Goal: Communication & Community: Ask a question

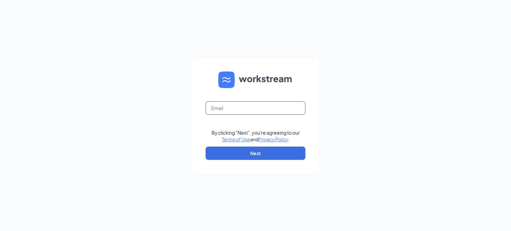
click at [246, 112] on input "text" at bounding box center [256, 108] width 100 height 13
type input "[PERSON_NAME][EMAIL_ADDRESS][PERSON_NAME][DOMAIN_NAME]"
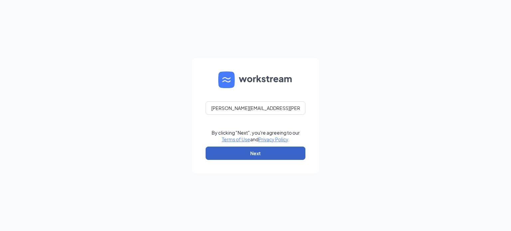
click at [254, 150] on button "Next" at bounding box center [256, 153] width 100 height 13
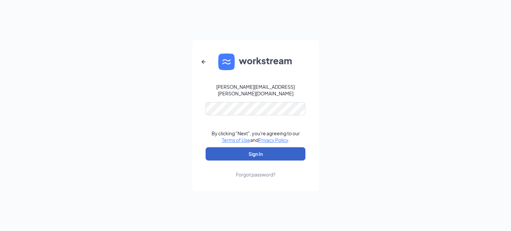
click at [243, 151] on button "Sign In" at bounding box center [256, 153] width 100 height 13
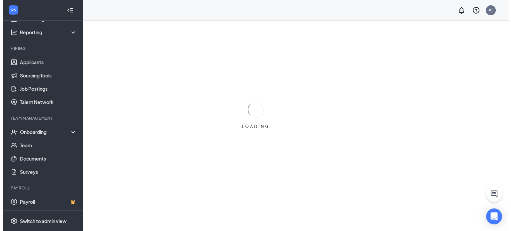
scroll to position [42, 0]
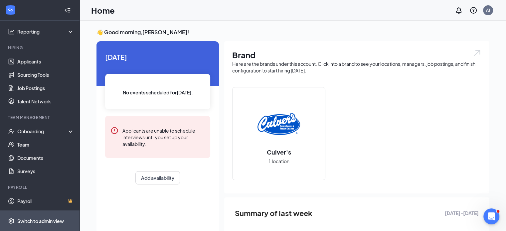
click at [49, 222] on div "Switch to admin view" at bounding box center [40, 221] width 47 height 7
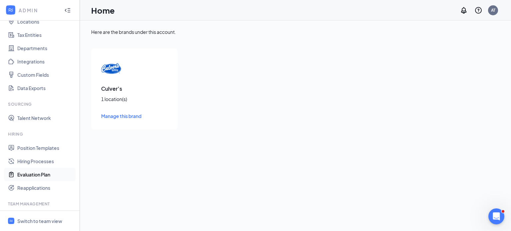
scroll to position [9, 0]
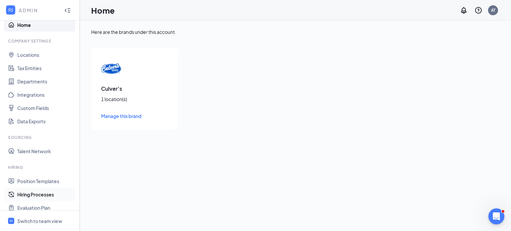
click at [49, 197] on link "Hiring Processes" at bounding box center [45, 194] width 57 height 13
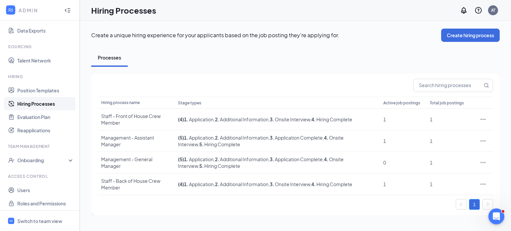
scroll to position [102, 0]
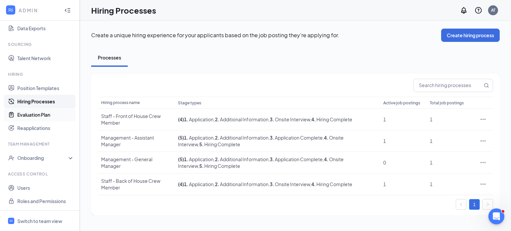
click at [41, 117] on link "Evaluation Plan" at bounding box center [45, 114] width 57 height 13
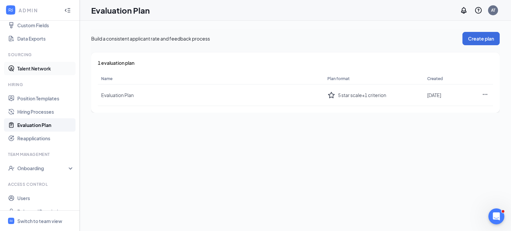
scroll to position [102, 0]
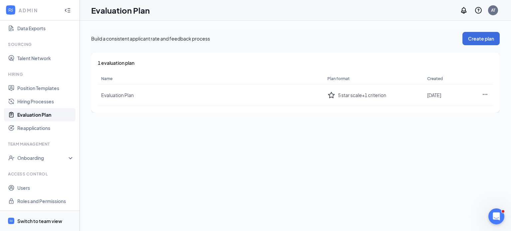
click at [39, 220] on div "Switch to team view" at bounding box center [39, 221] width 45 height 7
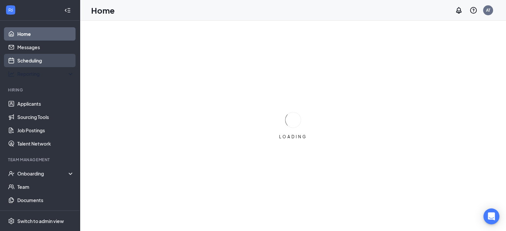
click at [40, 59] on link "Scheduling" at bounding box center [45, 60] width 57 height 13
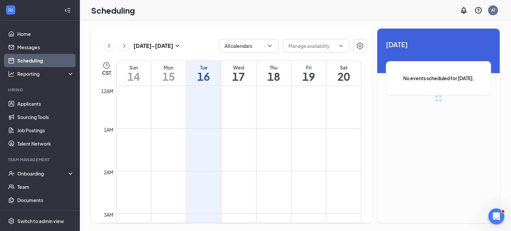
scroll to position [327, 0]
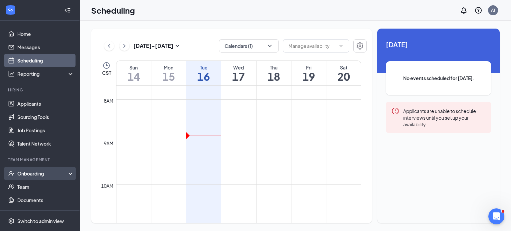
click at [42, 177] on div "Onboarding" at bounding box center [40, 173] width 80 height 13
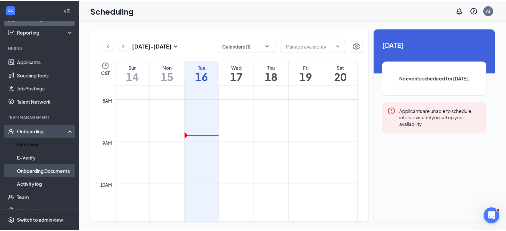
scroll to position [96, 0]
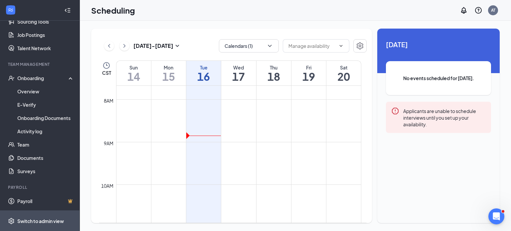
click at [42, 218] on div "Switch to admin view" at bounding box center [40, 221] width 47 height 7
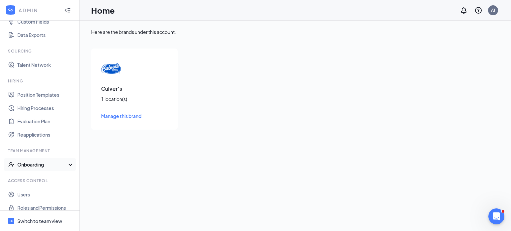
click at [39, 167] on div "Onboarding" at bounding box center [42, 164] width 51 height 7
click at [48, 178] on link "Onboarding Processes" at bounding box center [45, 177] width 57 height 13
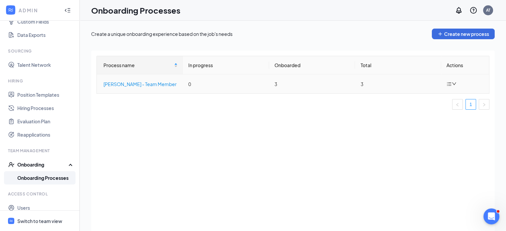
click at [135, 83] on div "Culver's - Team Member" at bounding box center [141, 84] width 74 height 7
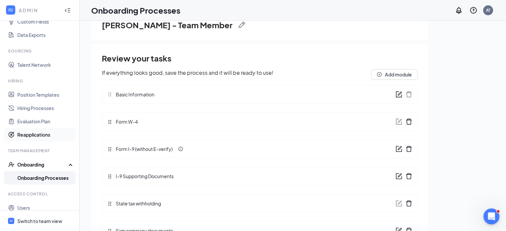
scroll to position [62, 0]
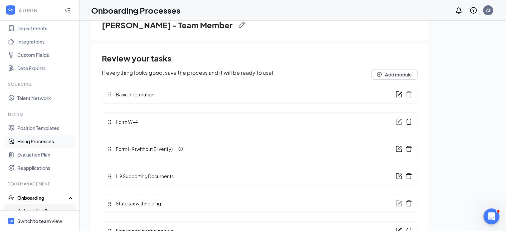
click at [45, 143] on link "Hiring Processes" at bounding box center [45, 141] width 57 height 13
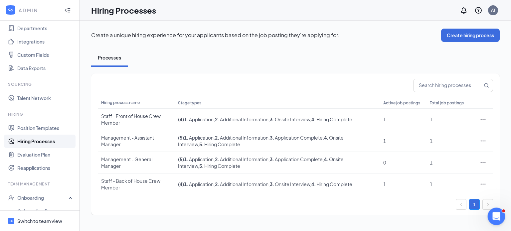
click at [499, 213] on icon "Open Intercom Messenger" at bounding box center [495, 215] width 11 height 11
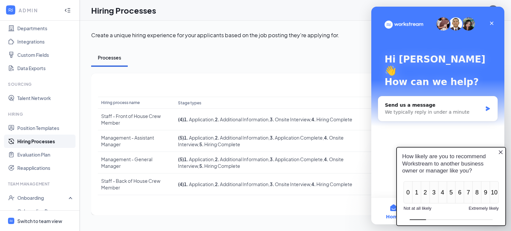
click at [503, 151] on icon "Close button" at bounding box center [500, 151] width 5 height 5
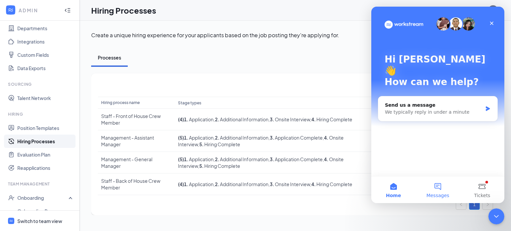
click at [436, 189] on button "Messages" at bounding box center [438, 190] width 44 height 27
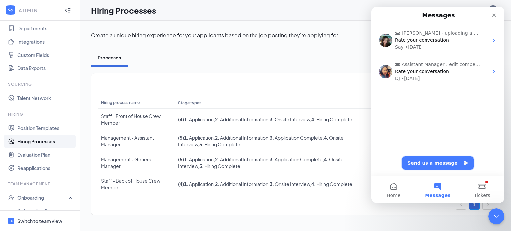
click at [437, 162] on button "Send us a message" at bounding box center [438, 162] width 72 height 13
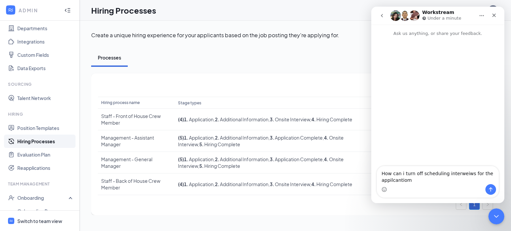
drag, startPoint x: 454, startPoint y: 174, endPoint x: 478, endPoint y: 93, distance: 84.5
click at [478, 93] on div "Intercom messenger" at bounding box center [438, 102] width 133 height 130
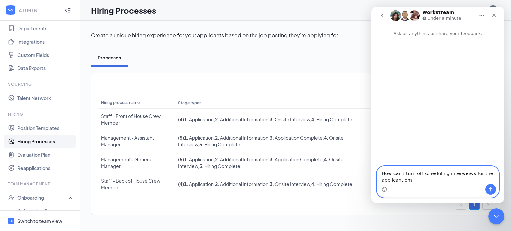
click at [455, 174] on textarea "How can i turn off scheduling interweiws for the appilcantiom" at bounding box center [438, 175] width 122 height 18
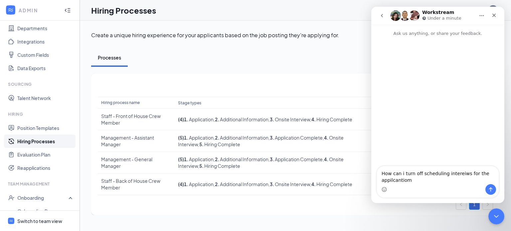
drag, startPoint x: 398, startPoint y: 181, endPoint x: 417, endPoint y: 187, distance: 19.5
click at [417, 187] on div "Intercom messenger" at bounding box center [438, 189] width 122 height 11
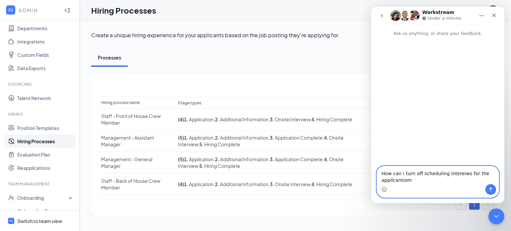
click at [407, 182] on textarea "How can i turn off scheduling intereiws for the appilcantiom" at bounding box center [438, 175] width 122 height 18
click at [412, 181] on textarea "How can i turn off scheduling interviews for the applicant from choosing a time" at bounding box center [438, 175] width 122 height 18
type textarea "How can i turn off scheduling interviews for the applicant from choosing a time"
click at [493, 191] on icon "Send a message…" at bounding box center [490, 189] width 5 height 5
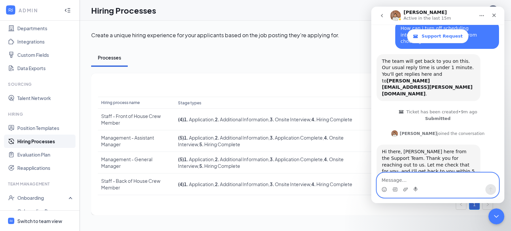
scroll to position [71, 0]
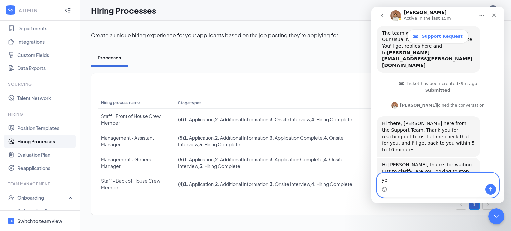
type textarea "yes"
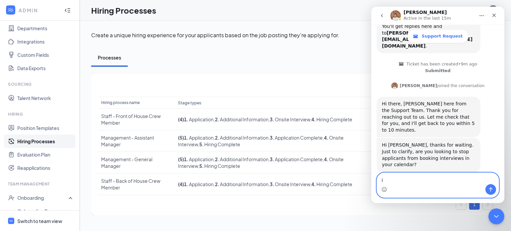
type textarea "i"
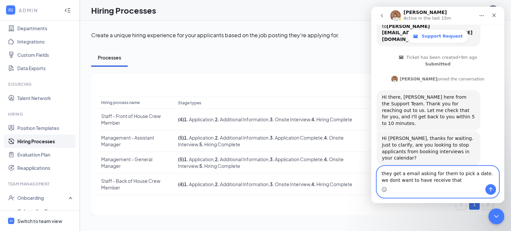
type textarea "they get a email asking for them to pick a date. we dont want to have receive t…"
click at [488, 191] on button "Send a message…" at bounding box center [491, 189] width 11 height 11
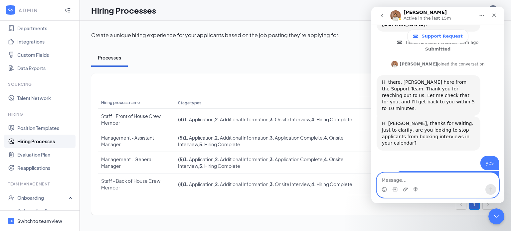
scroll to position [138, 0]
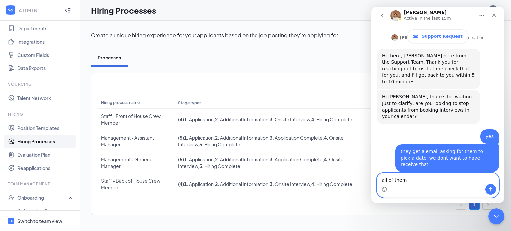
type textarea "all of them"
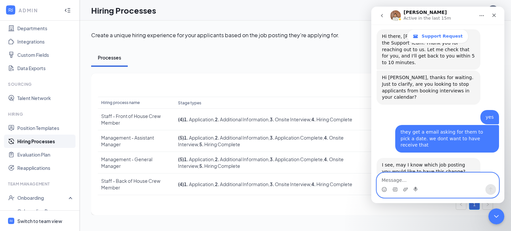
scroll to position [158, 0]
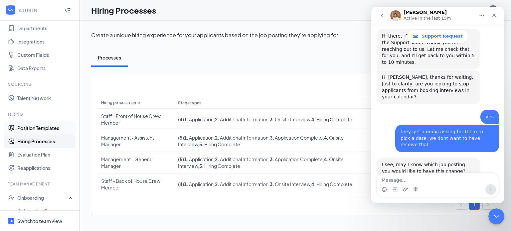
click at [39, 128] on link "Position Templates" at bounding box center [45, 128] width 57 height 13
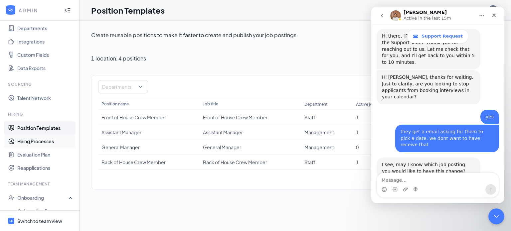
click at [33, 142] on link "Hiring Processes" at bounding box center [45, 141] width 57 height 13
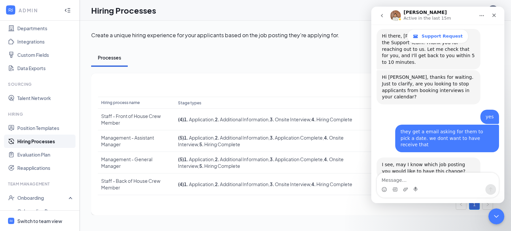
click at [379, 17] on button "go back" at bounding box center [382, 15] width 13 height 13
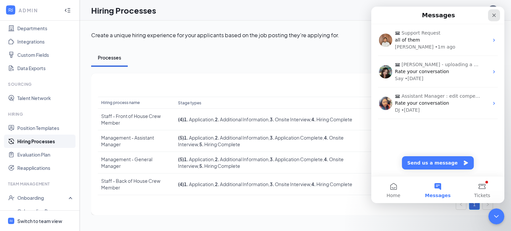
click at [494, 16] on icon "Close" at bounding box center [494, 15] width 5 height 5
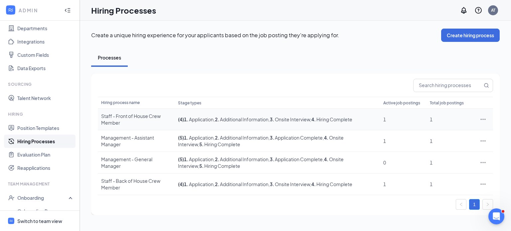
click at [485, 120] on icon "Ellipses" at bounding box center [483, 119] width 7 height 7
click at [281, 87] on div at bounding box center [295, 85] width 395 height 13
click at [492, 221] on div "Open Intercom Messenger" at bounding box center [496, 216] width 22 height 22
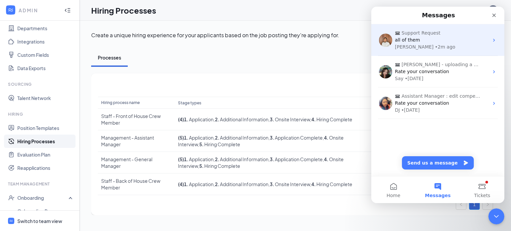
click at [424, 42] on div "all of them" at bounding box center [442, 40] width 94 height 7
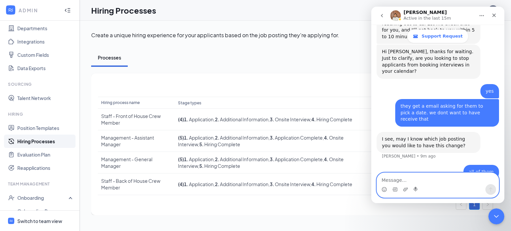
scroll to position [158, 0]
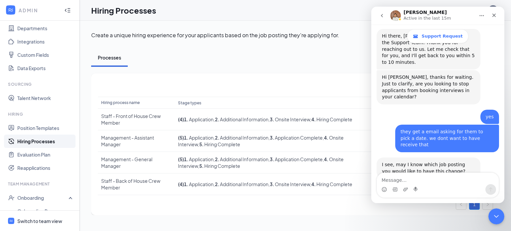
click at [300, 51] on div "Processes" at bounding box center [295, 58] width 409 height 18
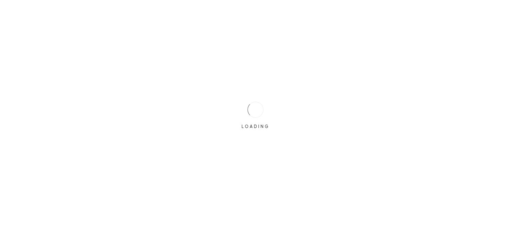
click at [238, 113] on div "LOADING" at bounding box center [255, 115] width 511 height 231
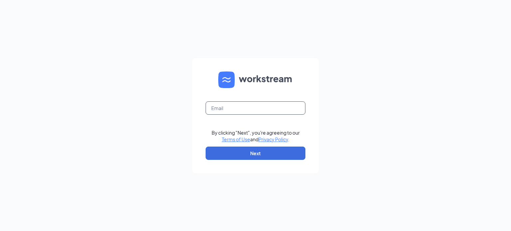
click at [251, 109] on input "text" at bounding box center [256, 108] width 100 height 13
type input "[PERSON_NAME][EMAIL_ADDRESS][PERSON_NAME][DOMAIN_NAME]"
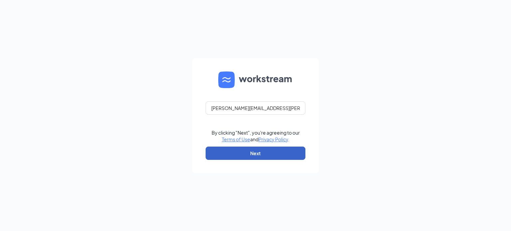
click at [258, 152] on button "Next" at bounding box center [256, 153] width 100 height 13
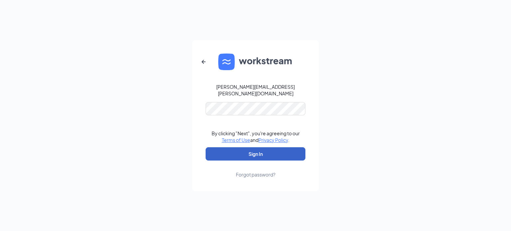
click at [245, 151] on button "Sign In" at bounding box center [256, 153] width 100 height 13
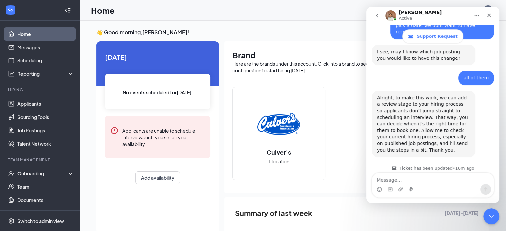
scroll to position [272, 0]
type textarea "thank yoyu"
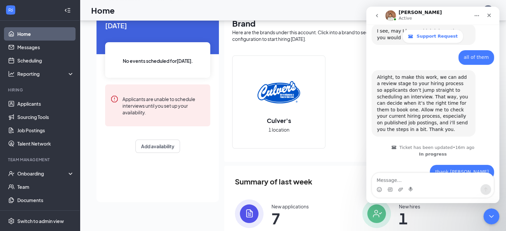
scroll to position [94, 0]
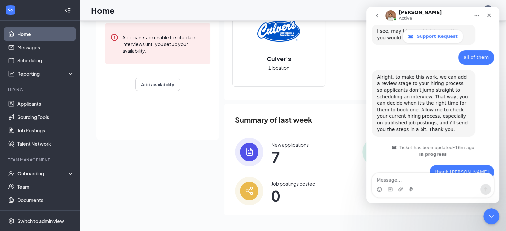
click at [289, 147] on div "New applications" at bounding box center [290, 144] width 37 height 7
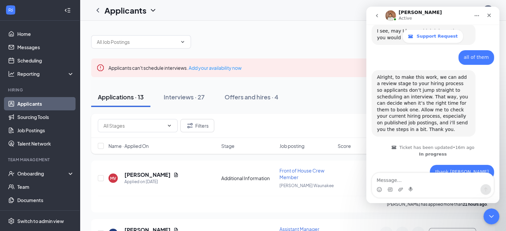
click at [126, 99] on div "Applications · 13" at bounding box center [121, 97] width 46 height 8
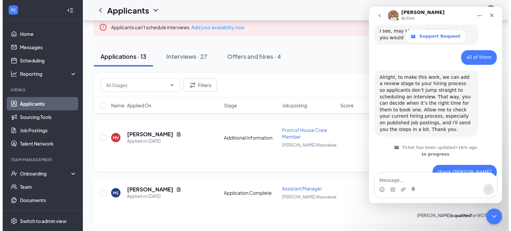
scroll to position [67, 0]
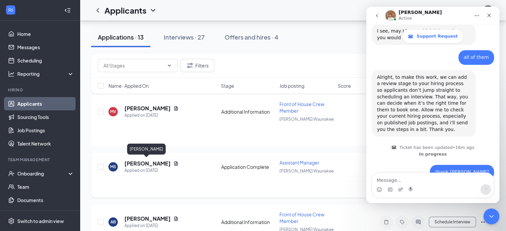
click at [154, 162] on h5 "Micah Scheller" at bounding box center [148, 163] width 46 height 7
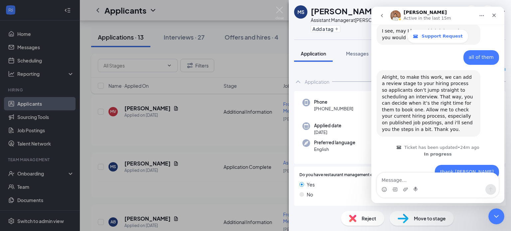
scroll to position [266, 0]
